Goal: Find specific page/section: Find specific page/section

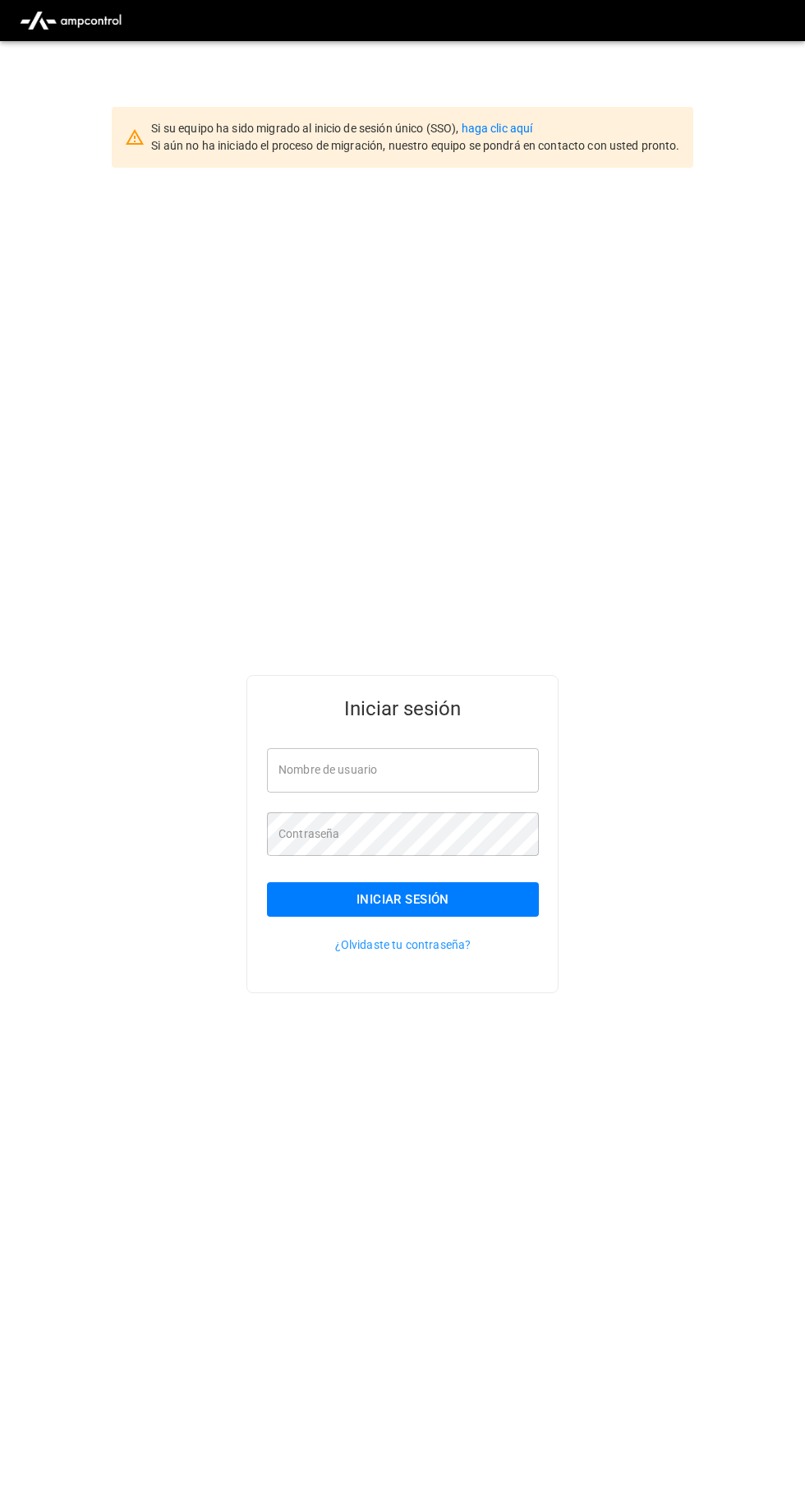
click at [462, 791] on input "Nombre de usuario" at bounding box center [403, 769] width 272 height 44
type input "**********"
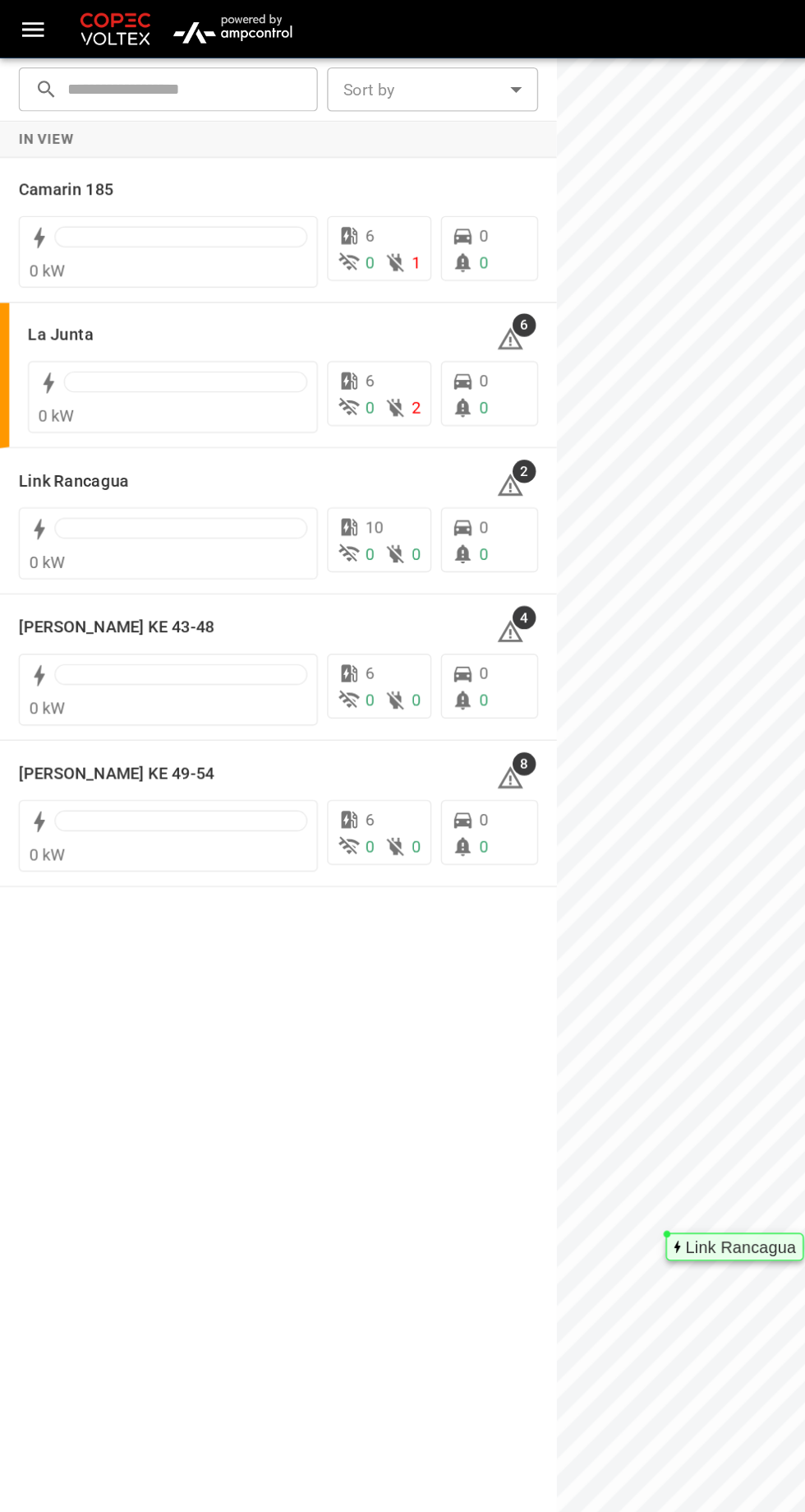
click at [43, 230] on h6 "La Junta" at bounding box center [44, 238] width 47 height 18
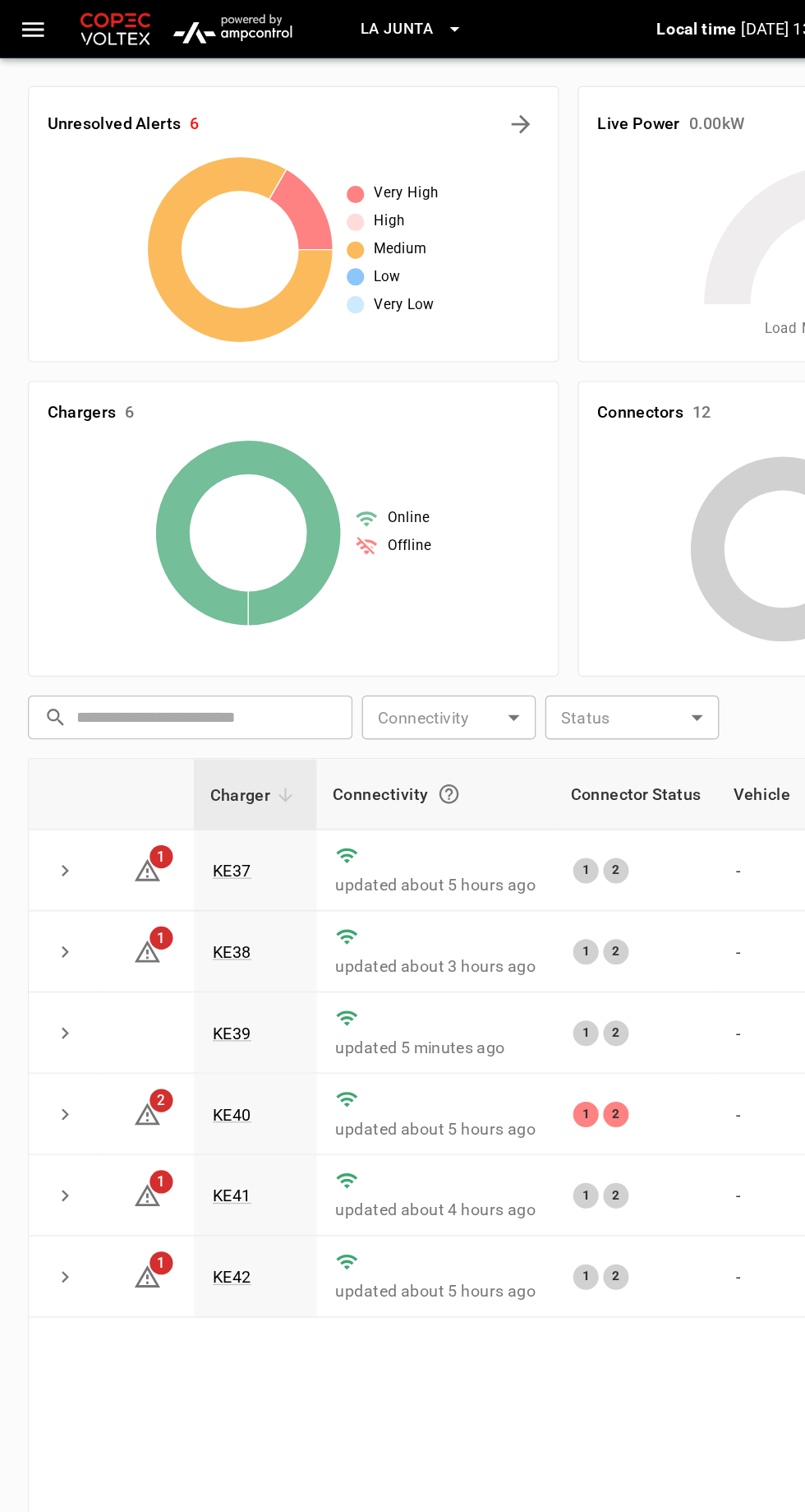
click at [152, 783] on link "KE40" at bounding box center [163, 790] width 28 height 13
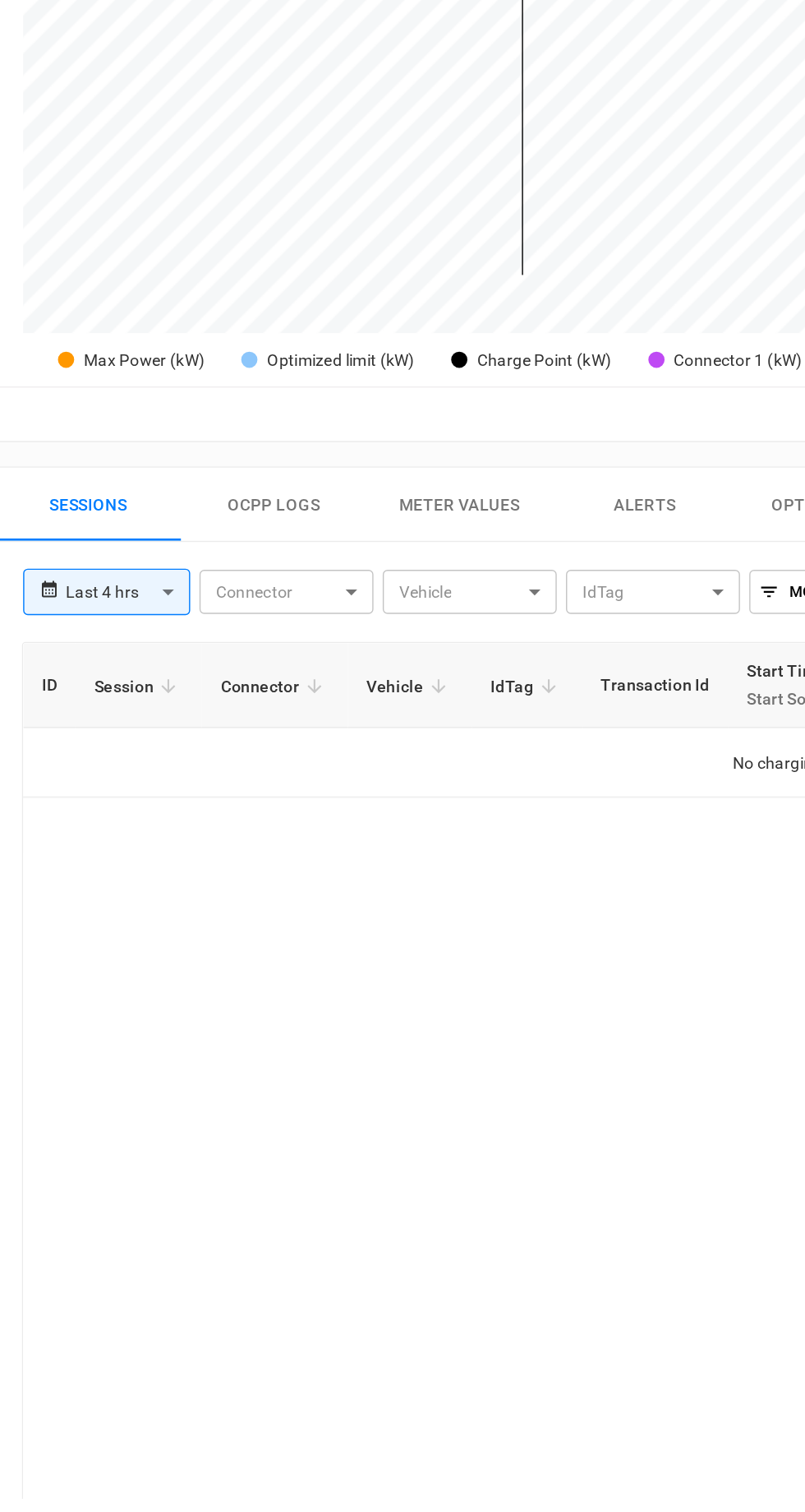
scroll to position [259, 0]
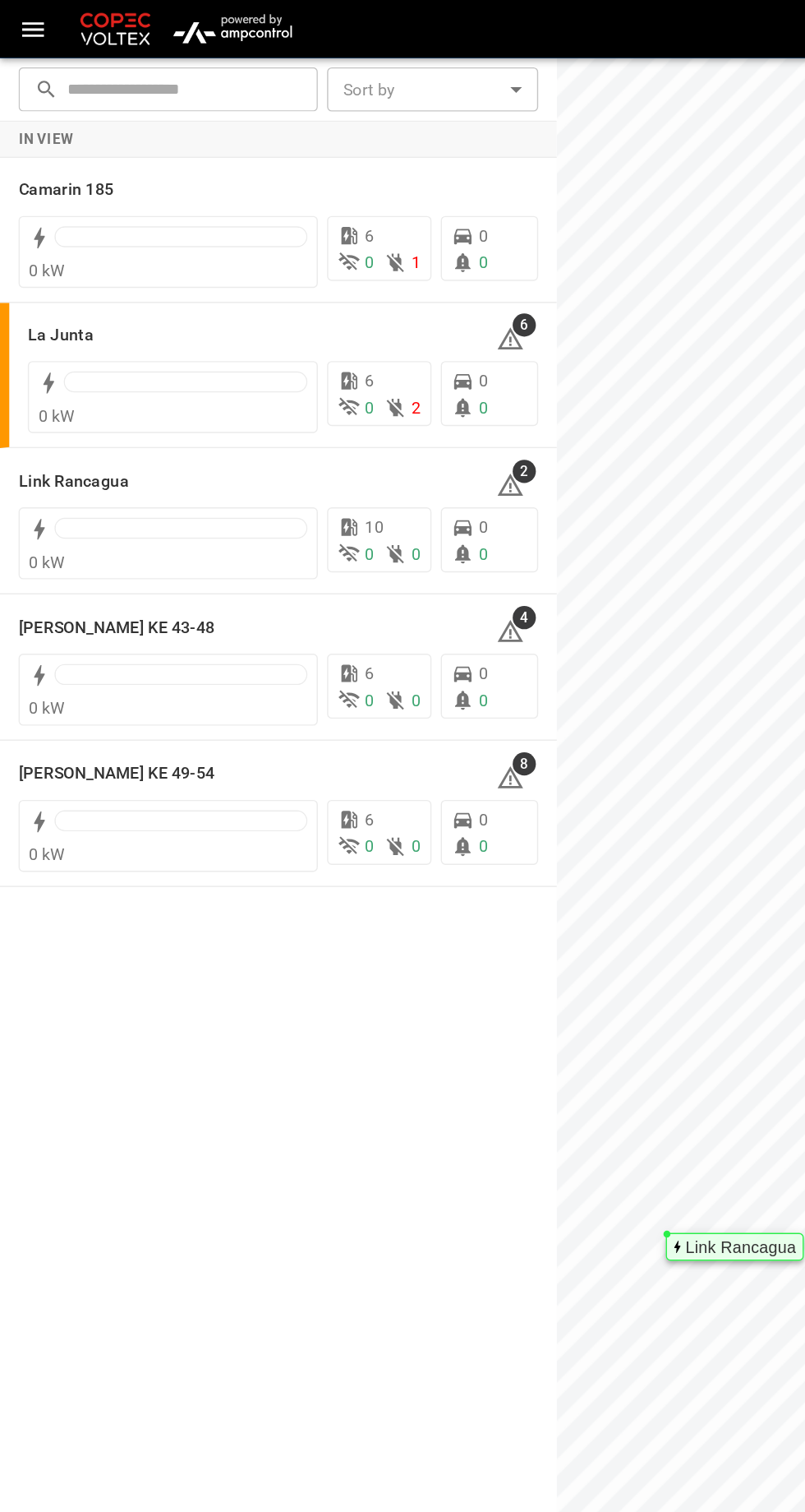
click at [75, 137] on h6 "Camarin 185" at bounding box center [47, 135] width 67 height 18
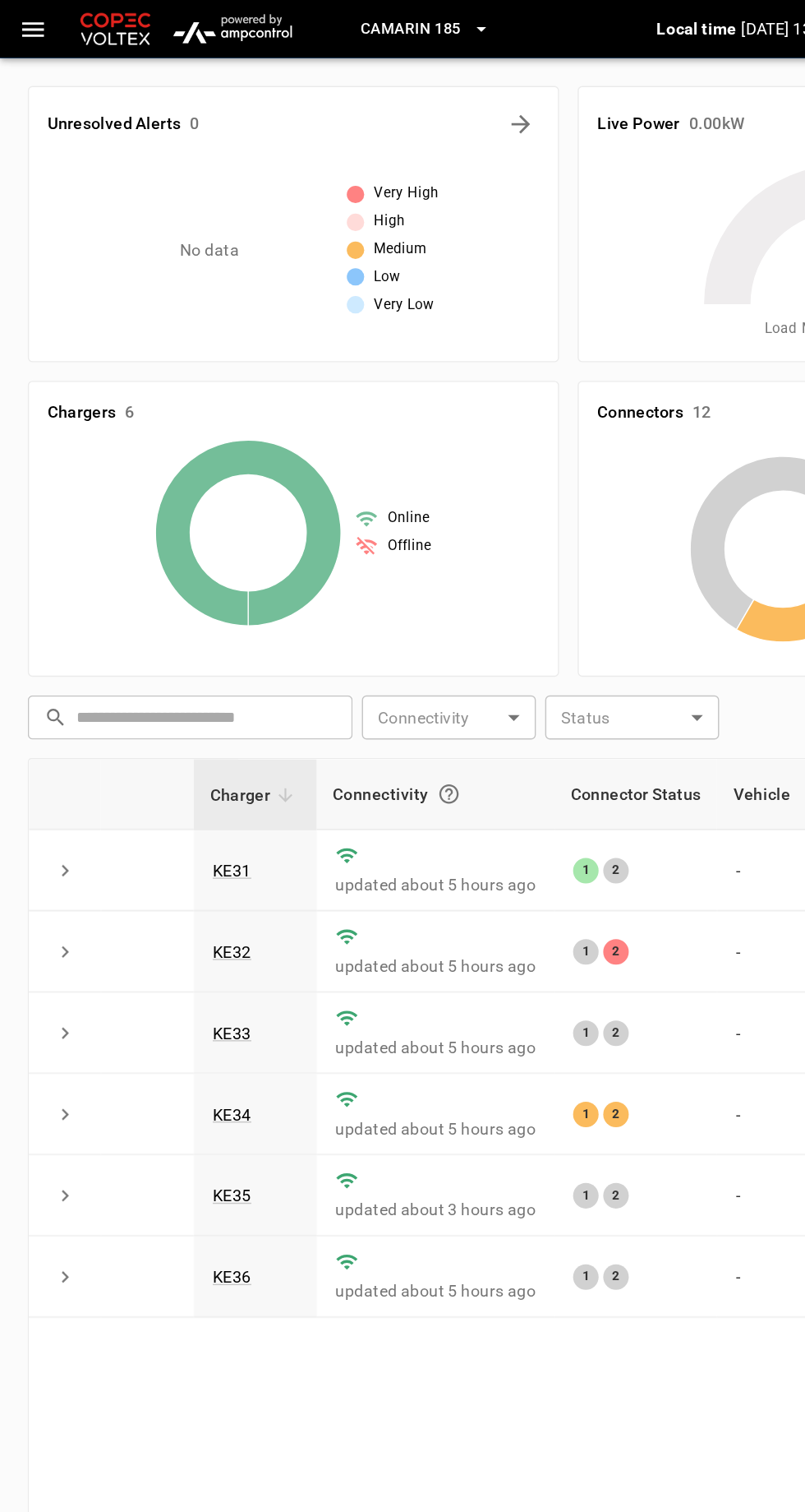
click at [162, 672] on link "KE32" at bounding box center [163, 674] width 28 height 13
